Goal: Navigation & Orientation: Find specific page/section

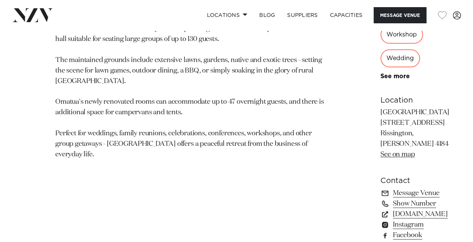
scroll to position [451, 0]
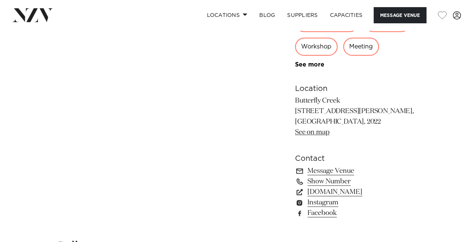
scroll to position [414, 0]
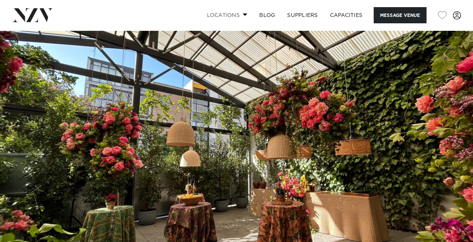
click at [232, 12] on link "Locations" at bounding box center [226, 15] width 53 height 16
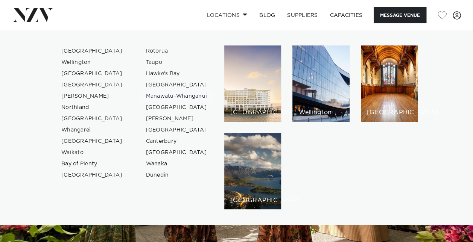
click at [166, 95] on link "Manawatū-Whanganui" at bounding box center [176, 96] width 73 height 11
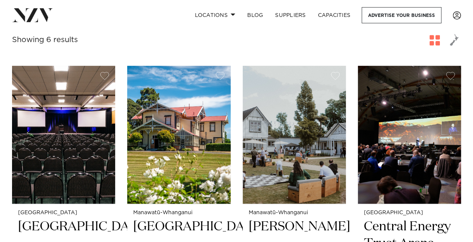
scroll to position [226, 0]
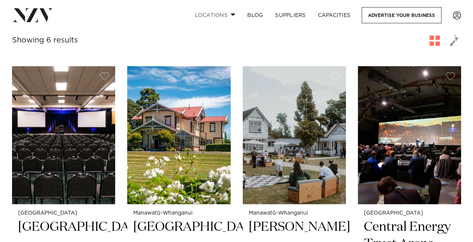
click at [220, 18] on link "Locations" at bounding box center [214, 15] width 53 height 16
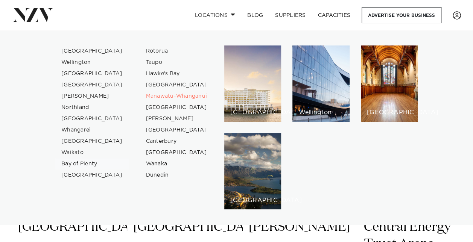
click at [93, 163] on link "Bay of Plenty" at bounding box center [91, 163] width 73 height 11
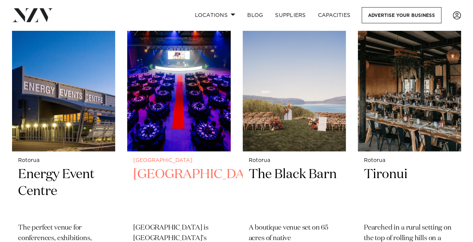
scroll to position [865, 0]
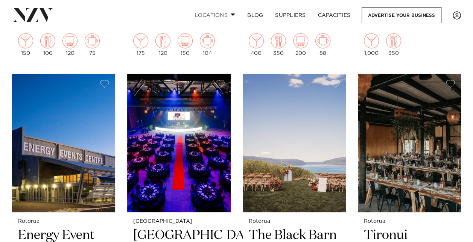
click at [213, 18] on link "Locations" at bounding box center [214, 15] width 53 height 16
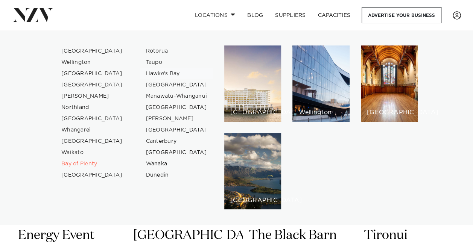
click at [159, 73] on link "Hawke's Bay" at bounding box center [176, 73] width 73 height 11
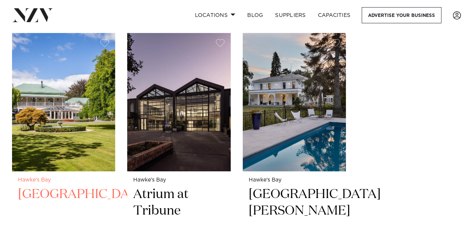
scroll to position [1203, 0]
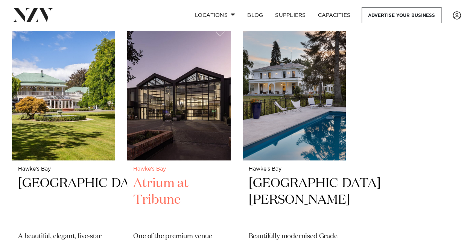
click at [152, 175] on h2 "Atrium at Tribune" at bounding box center [178, 200] width 91 height 51
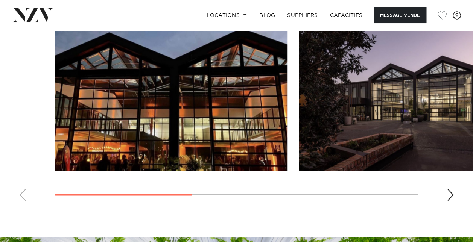
scroll to position [564, 0]
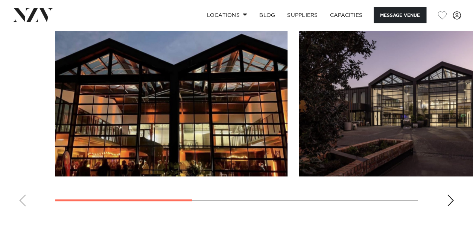
click at [448, 194] on div "Next slide" at bounding box center [450, 200] width 8 height 12
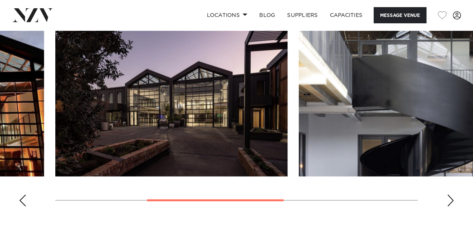
click at [448, 194] on div "Next slide" at bounding box center [450, 200] width 8 height 12
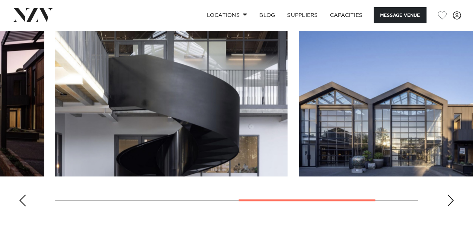
click at [448, 194] on div "Next slide" at bounding box center [450, 200] width 8 height 12
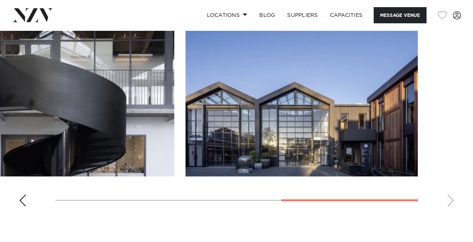
click at [448, 191] on swiper-container at bounding box center [236, 109] width 473 height 206
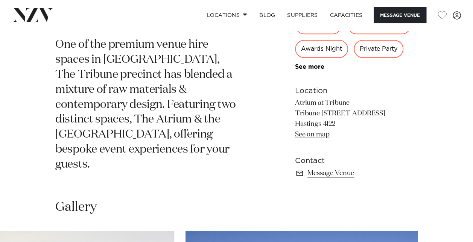
scroll to position [338, 0]
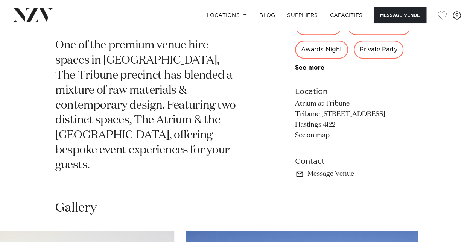
click at [297, 132] on link "See on map" at bounding box center [312, 135] width 34 height 7
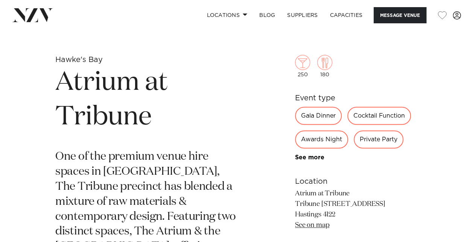
scroll to position [226, 0]
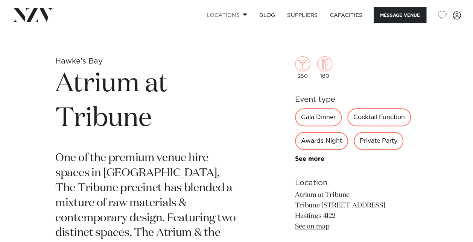
click at [234, 13] on link "Locations" at bounding box center [226, 15] width 53 height 16
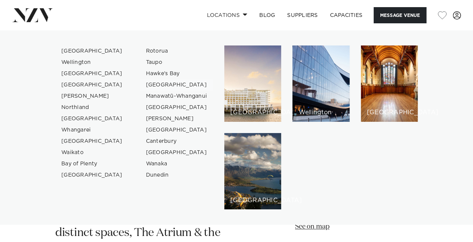
click at [168, 86] on link "[GEOGRAPHIC_DATA]" at bounding box center [176, 84] width 73 height 11
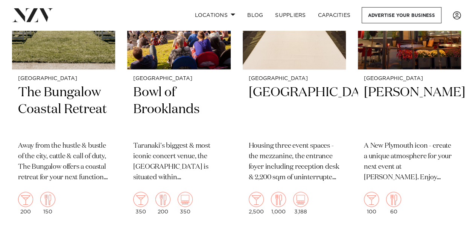
scroll to position [526, 0]
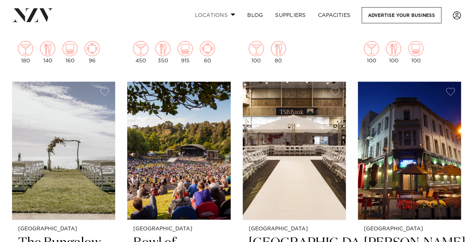
click at [217, 15] on link "Locations" at bounding box center [214, 15] width 53 height 16
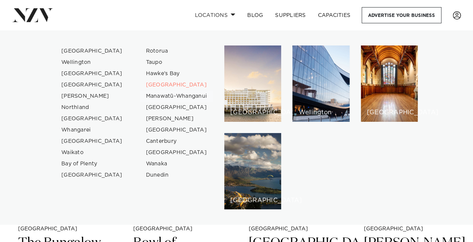
click at [184, 95] on link "Manawatū-Whanganui" at bounding box center [176, 96] width 73 height 11
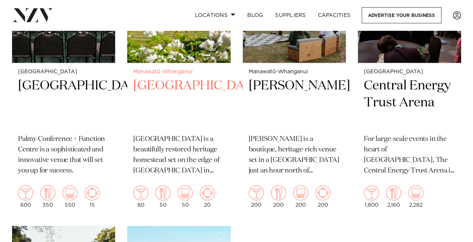
scroll to position [263, 0]
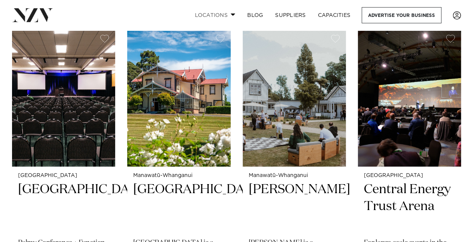
click at [225, 15] on link "Locations" at bounding box center [214, 15] width 53 height 16
